Goal: Information Seeking & Learning: Check status

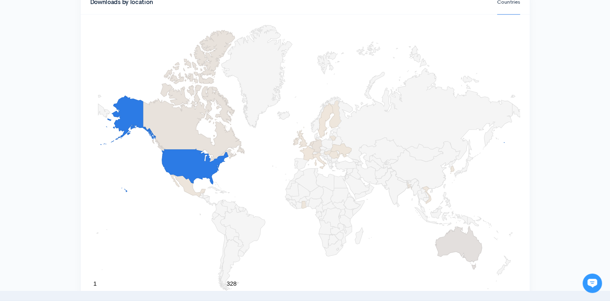
scroll to position [642, 0]
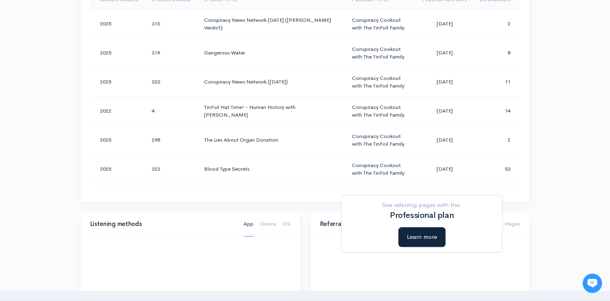
scroll to position [316, 0]
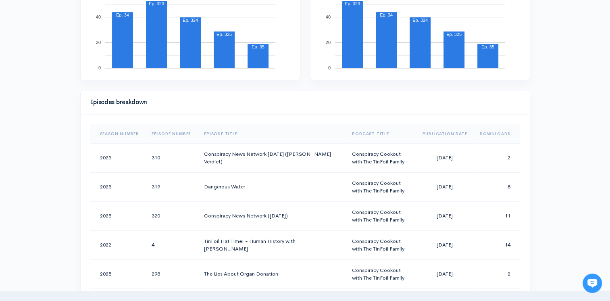
click at [481, 128] on th "Downloads" at bounding box center [496, 133] width 46 height 19
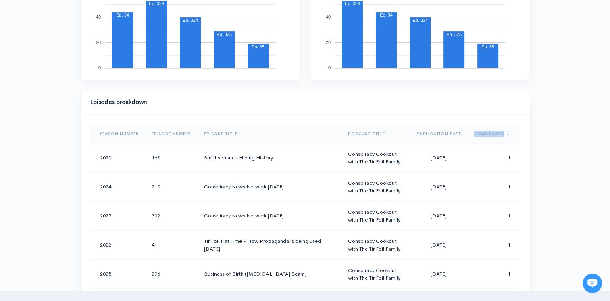
click at [481, 128] on th "Downloads" at bounding box center [493, 133] width 52 height 19
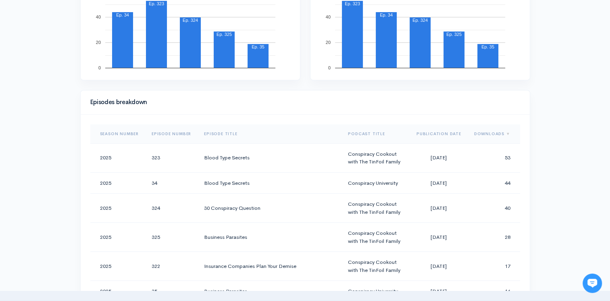
drag, startPoint x: 481, startPoint y: 128, endPoint x: 566, endPoint y: 158, distance: 89.2
click at [566, 158] on div "Help Notifications View all Your profile Team settings Default team Current Log…" at bounding box center [305, 255] width 610 height 1142
